Goal: Task Accomplishment & Management: Manage account settings

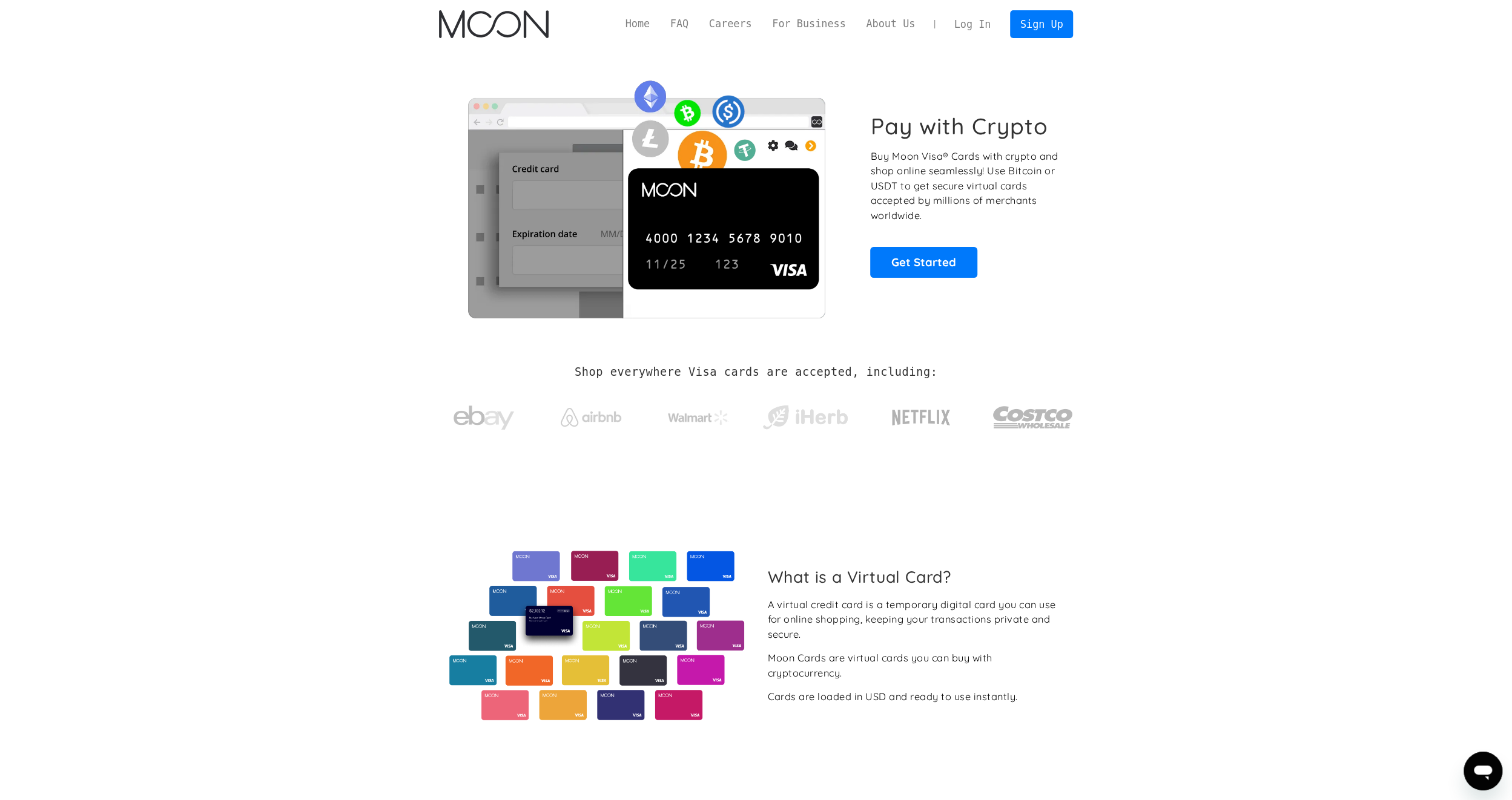
click at [976, 36] on link "Log In" at bounding box center [973, 24] width 57 height 27
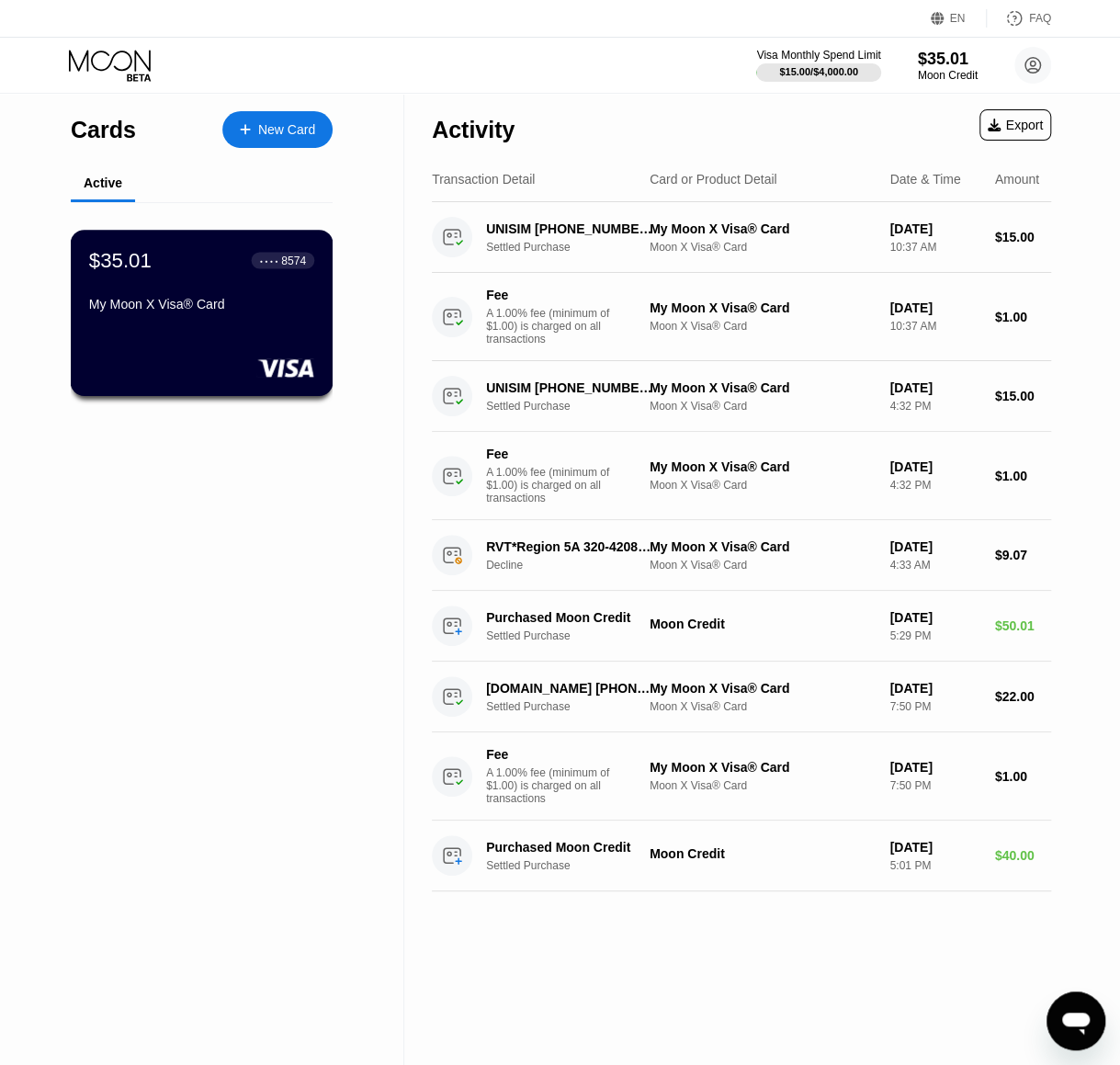
click at [207, 293] on div "$35.01 ● ● ● ● 8574 My Moon X Visa® Card" at bounding box center [201, 282] width 226 height 70
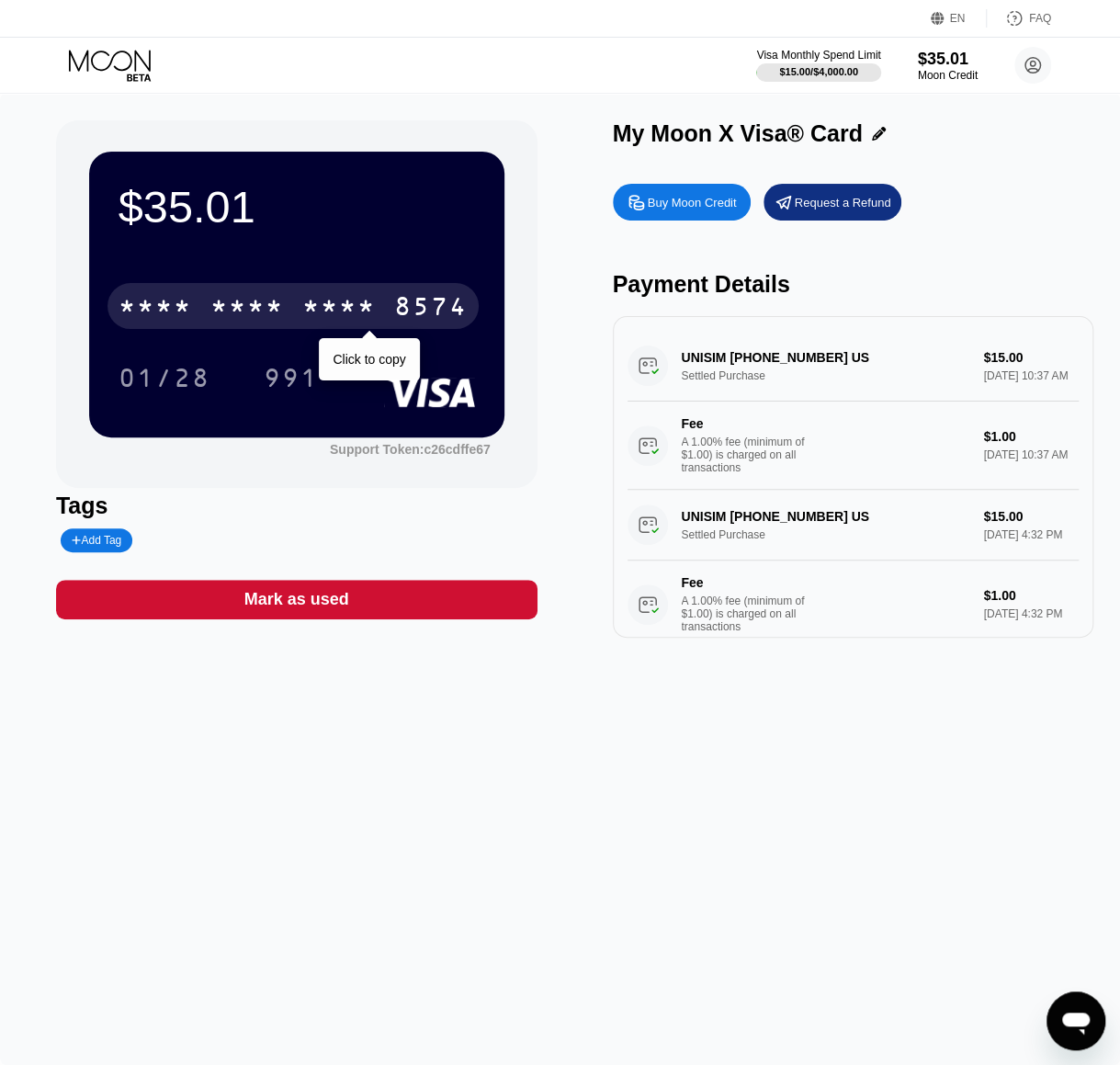
click at [201, 313] on div "* * * * * * * * * * * * 8574" at bounding box center [293, 306] width 371 height 46
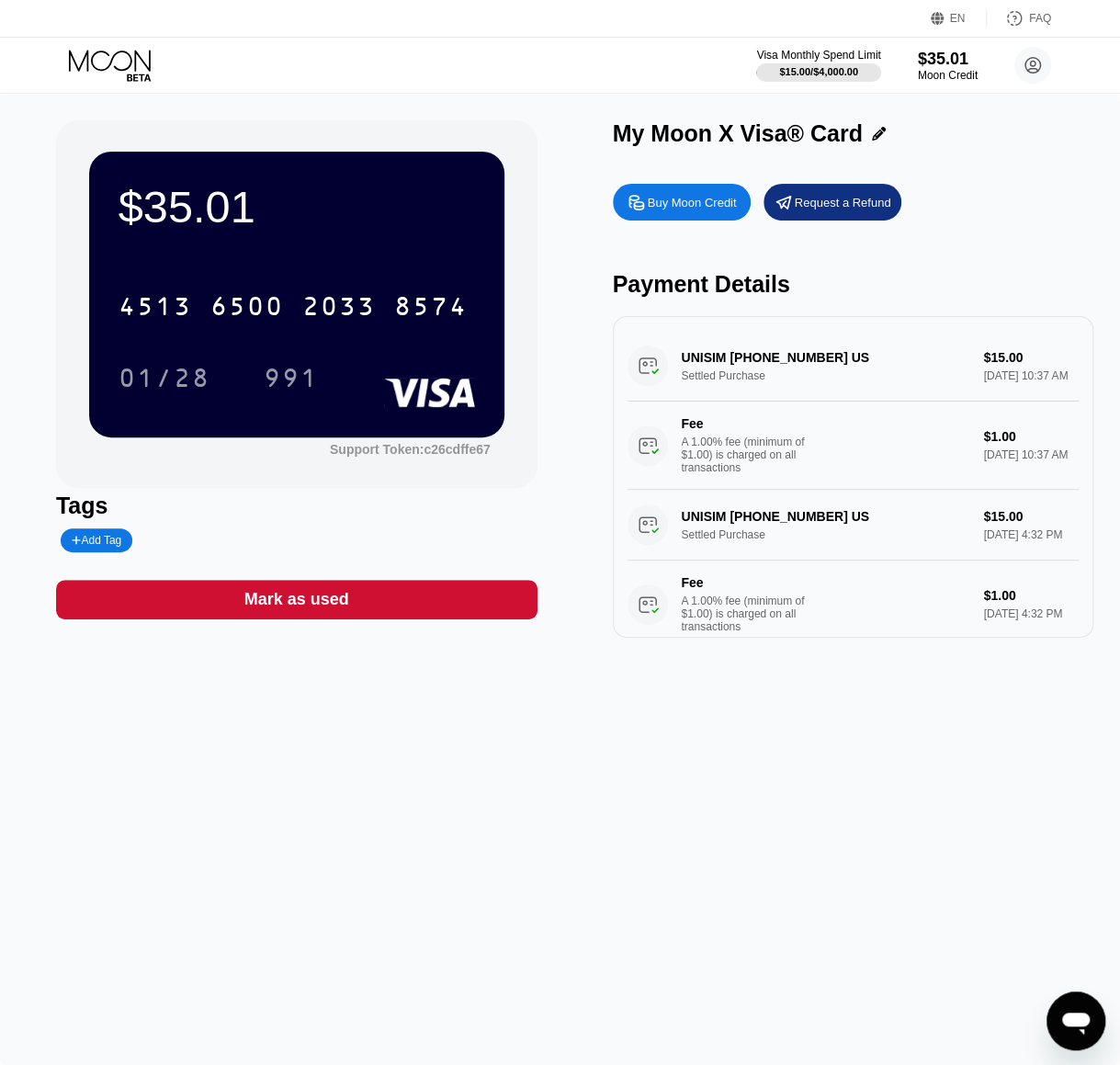
click at [436, 758] on div "$35.01 4513 6500 2033 8574 01/28 991 Support Token: c26cdffe67 Tags Add Tag Mar…" at bounding box center [560, 578] width 1120 height 972
